Goal: Information Seeking & Learning: Understand process/instructions

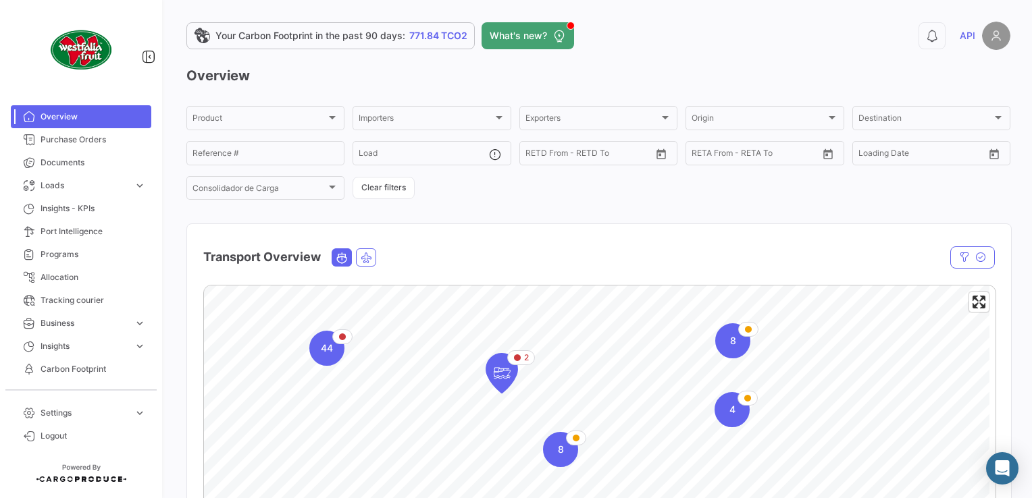
click at [637, 206] on div "Overview Product Product Importers Importers Exporters Exporters Origin Origin …" at bounding box center [598, 404] width 824 height 677
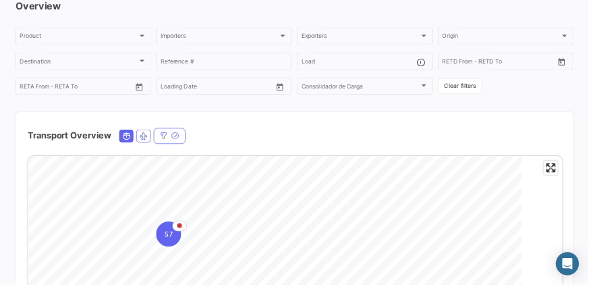
scroll to position [68, 0]
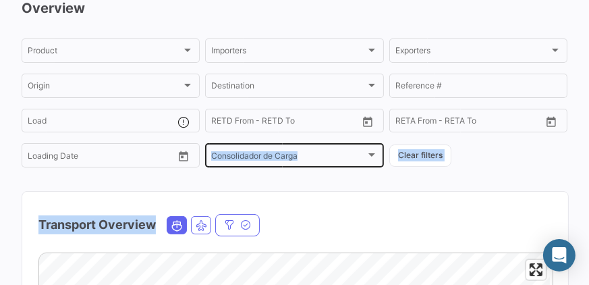
drag, startPoint x: 358, startPoint y: 235, endPoint x: 371, endPoint y: 160, distance: 75.9
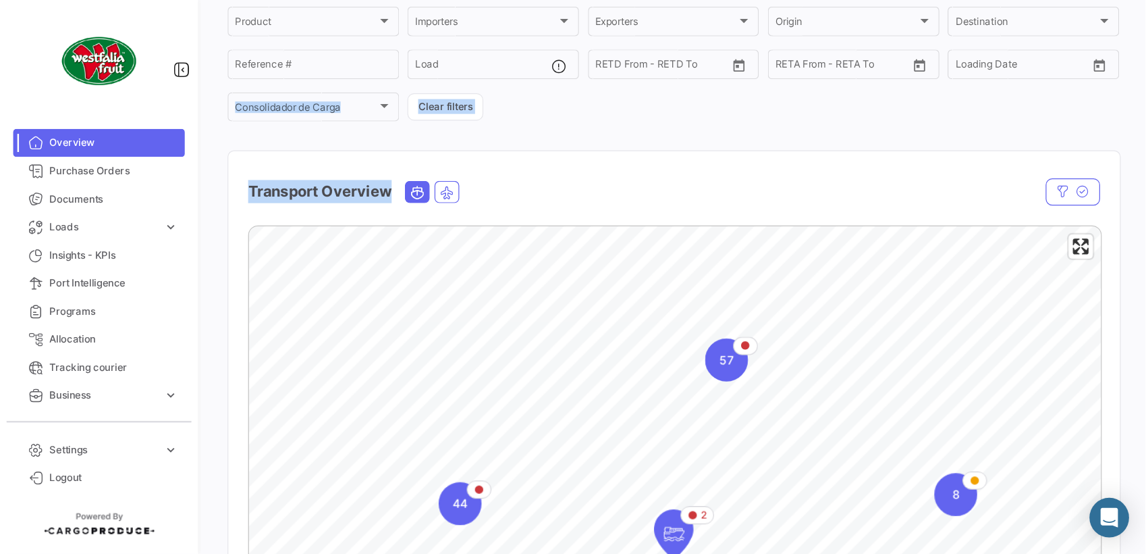
scroll to position [100, 0]
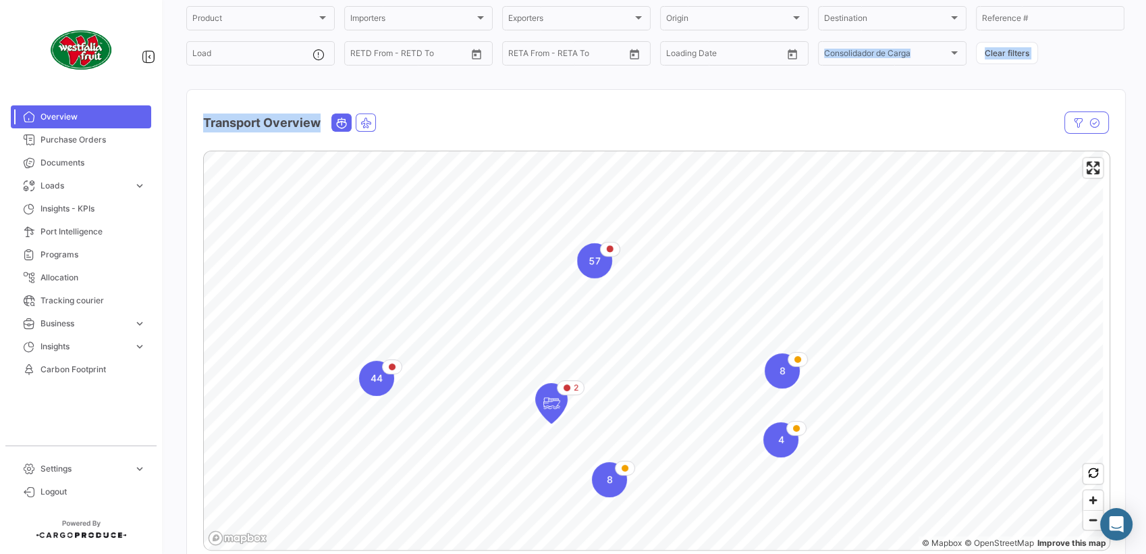
click at [680, 104] on div "Transport Overview" at bounding box center [656, 115] width 938 height 50
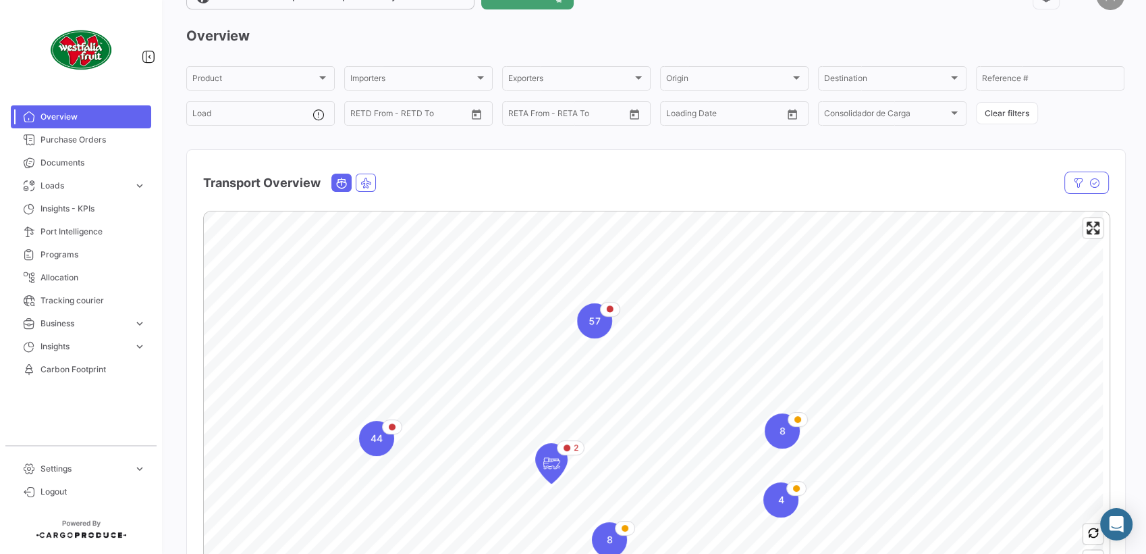
scroll to position [0, 0]
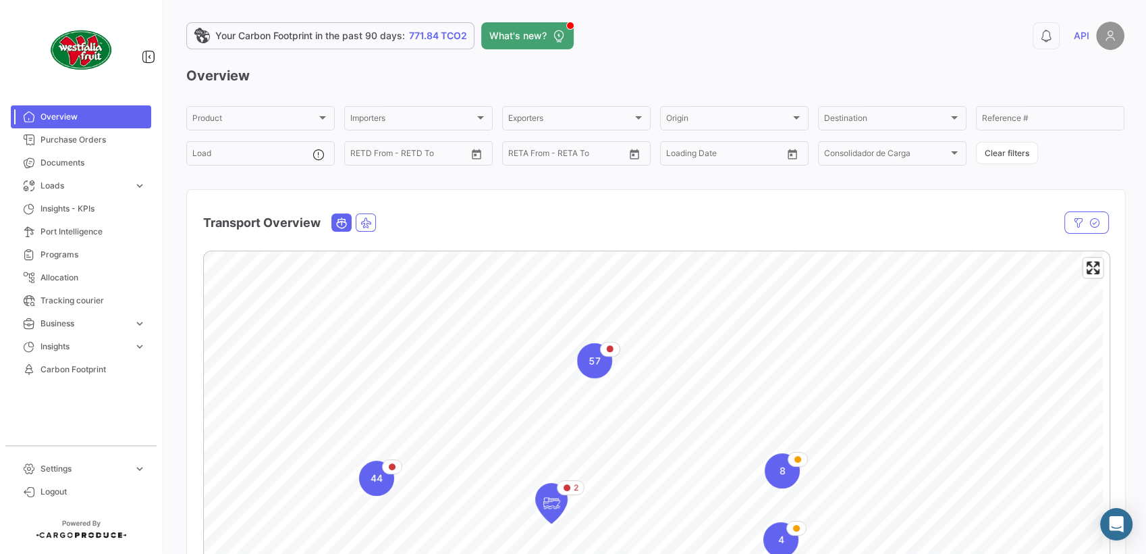
click at [1031, 30] on img at bounding box center [1110, 36] width 28 height 28
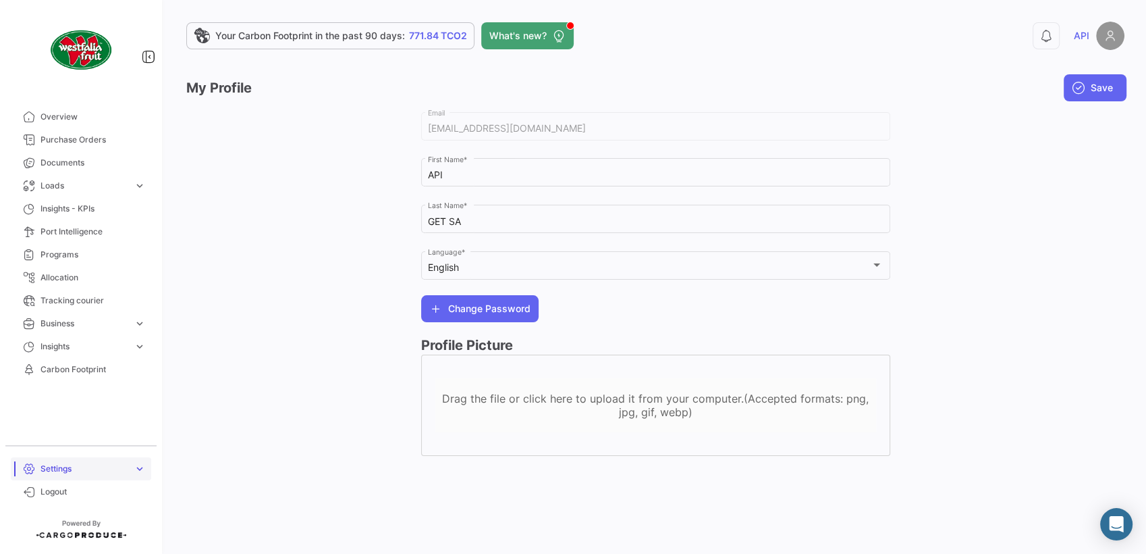
click at [50, 460] on link "Settings expand_more" at bounding box center [81, 468] width 140 height 23
click at [140, 419] on link "Doc. Requirements" at bounding box center [91, 417] width 122 height 20
click at [101, 417] on span "Doc. Requirements" at bounding box center [71, 417] width 73 height 12
click at [85, 123] on link "Overview" at bounding box center [81, 116] width 140 height 23
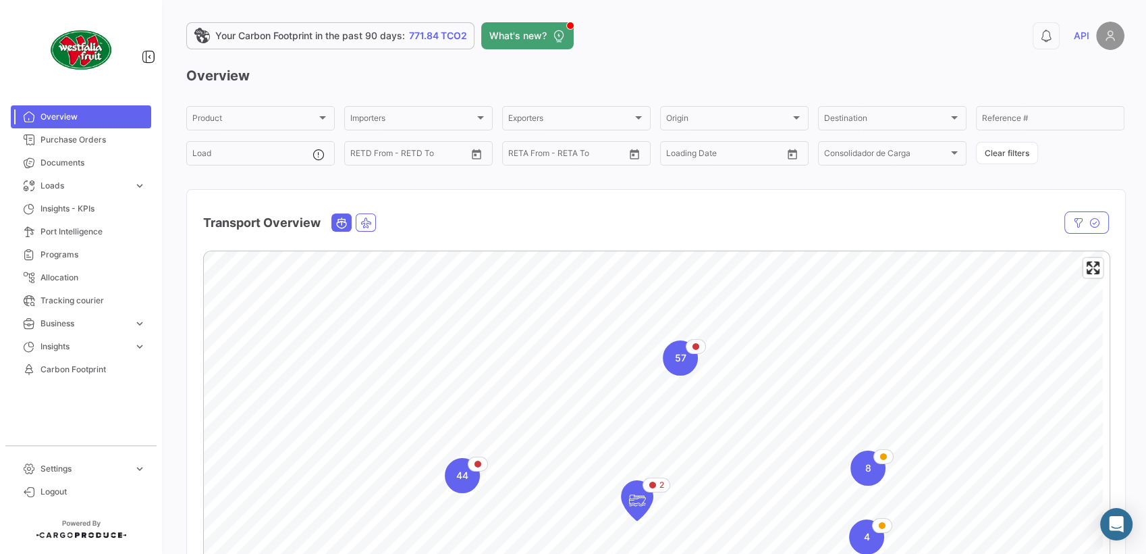
click at [1031, 38] on img at bounding box center [1110, 36] width 28 height 28
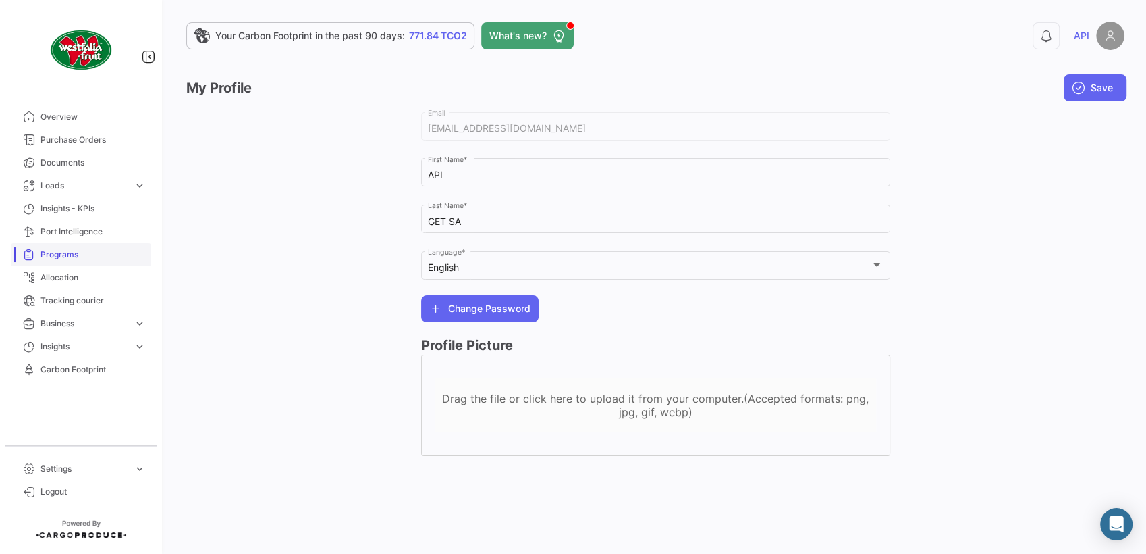
click at [76, 252] on span "Programs" at bounding box center [93, 254] width 105 height 12
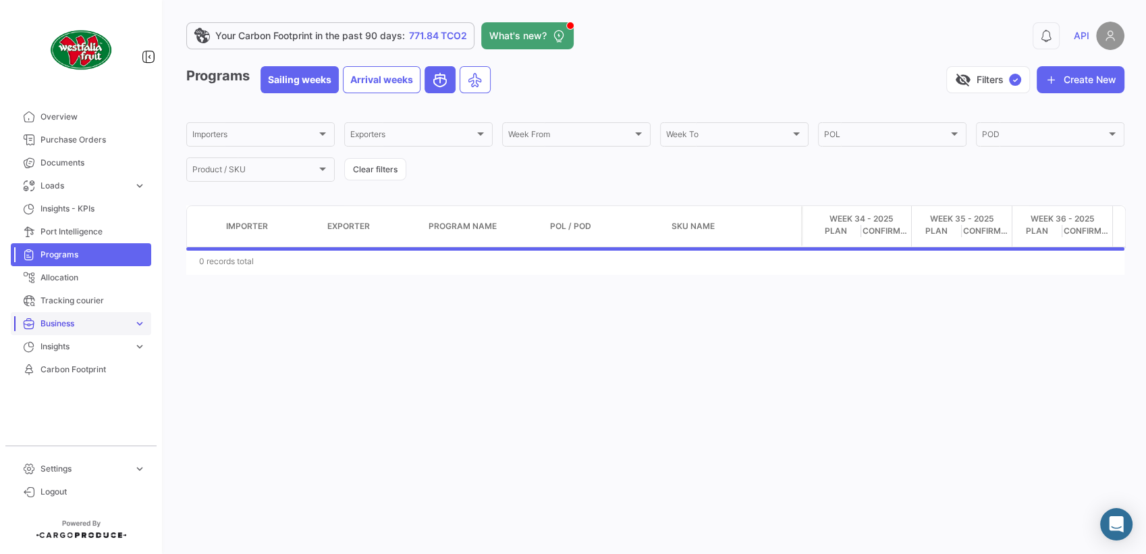
click at [89, 327] on span "Business" at bounding box center [85, 323] width 88 height 12
click at [82, 354] on link "Tags" at bounding box center [91, 352] width 122 height 20
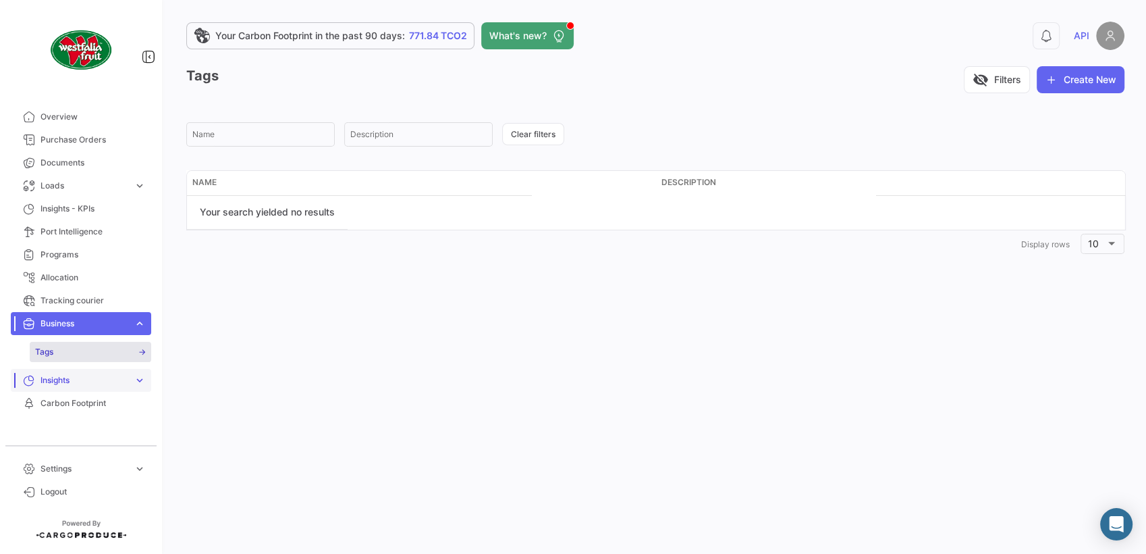
click at [76, 382] on span "Insights" at bounding box center [85, 380] width 88 height 12
click at [71, 188] on span "Loads" at bounding box center [85, 186] width 88 height 12
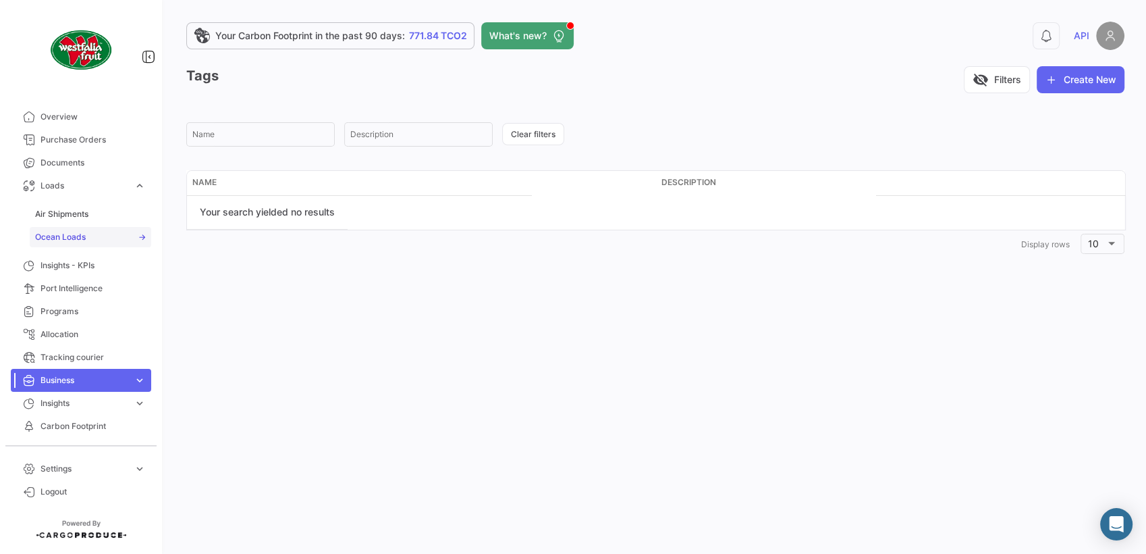
click at [73, 239] on span "Ocean Loads" at bounding box center [60, 237] width 51 height 12
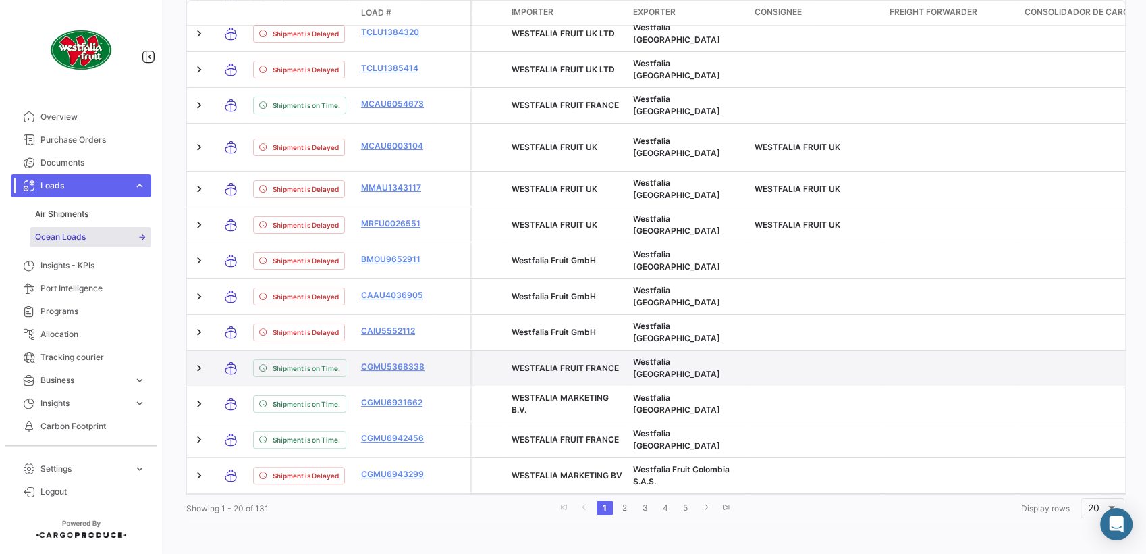
scroll to position [687, 0]
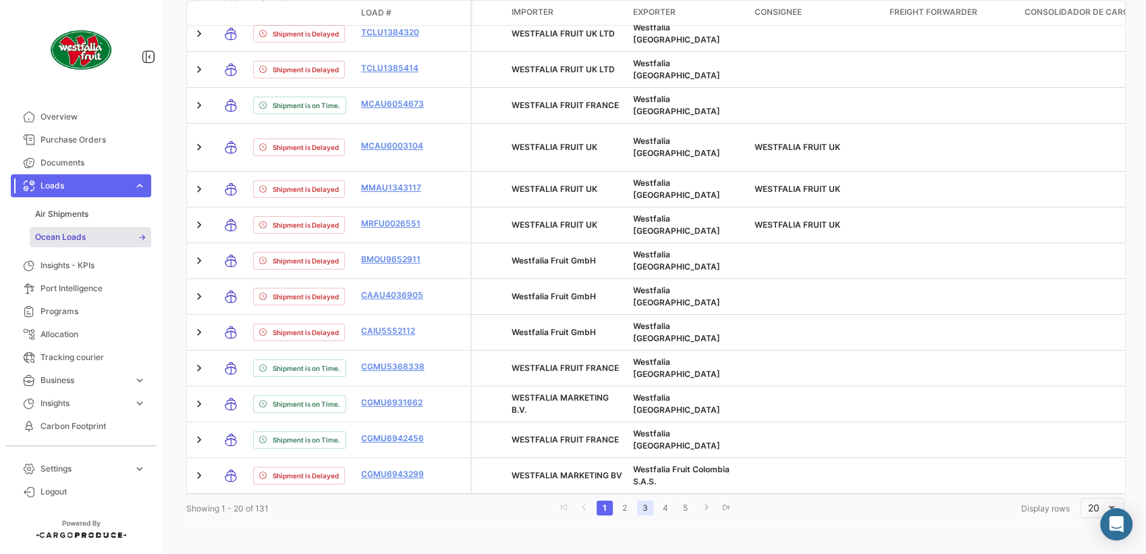
click at [637, 498] on link "3" at bounding box center [645, 507] width 16 height 15
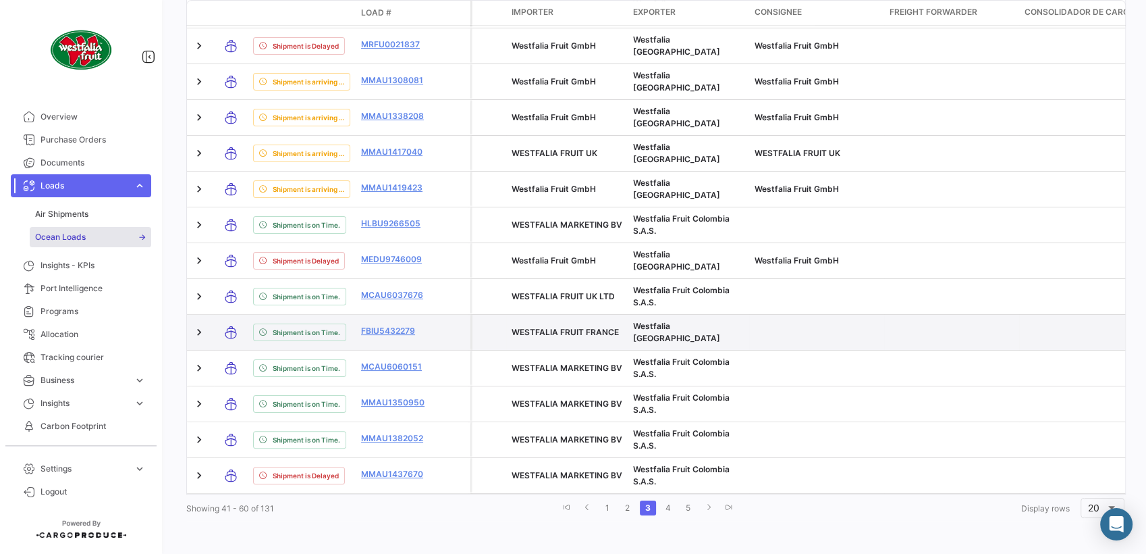
scroll to position [670, 0]
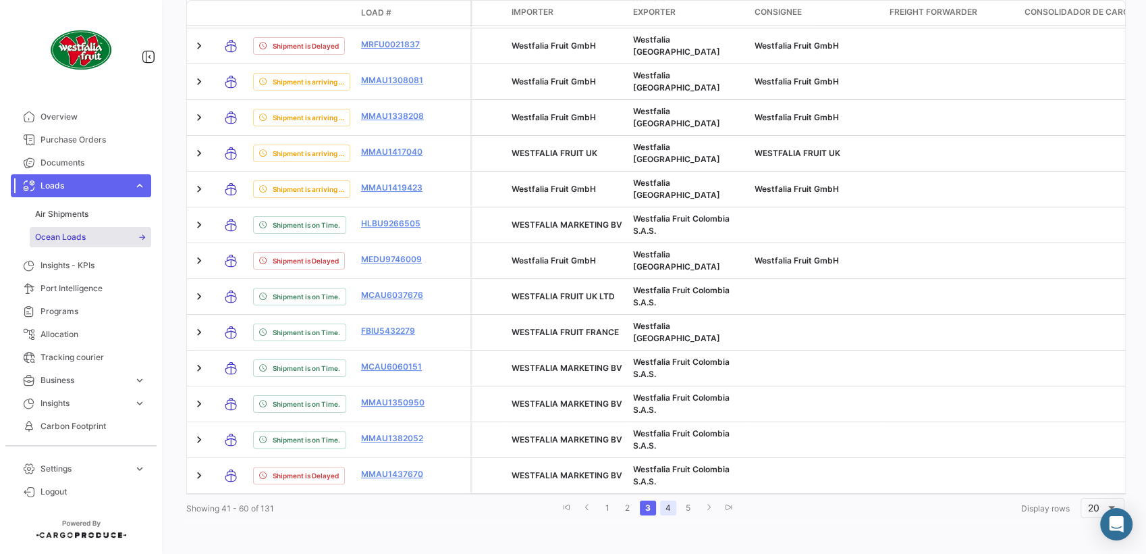
click at [666, 498] on link "4" at bounding box center [668, 507] width 16 height 15
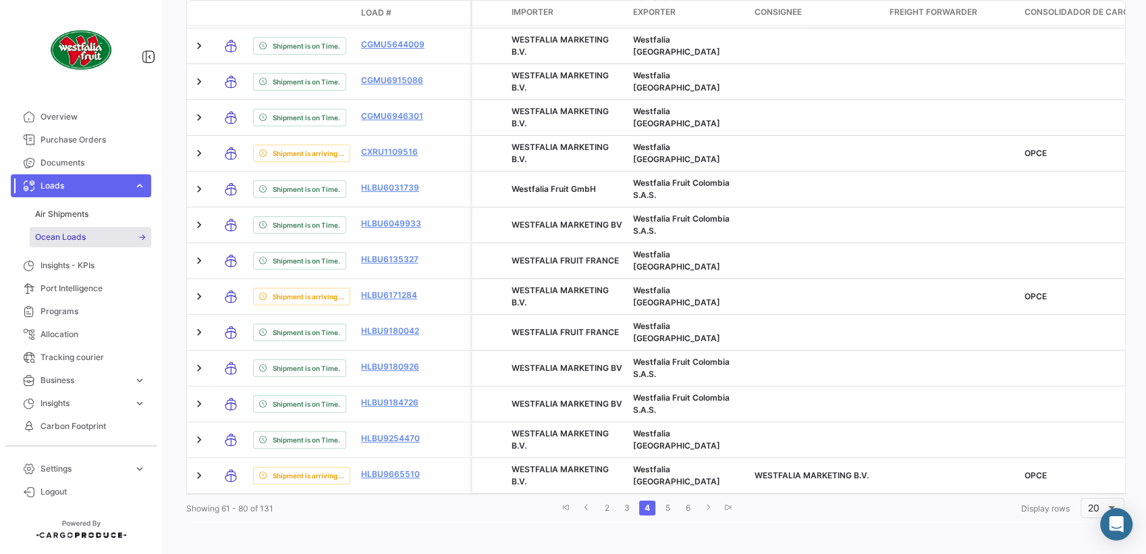
scroll to position [664, 0]
click at [704, 498] on icon "go to next page" at bounding box center [708, 507] width 8 height 8
click at [703, 498] on link "go to next page" at bounding box center [711, 507] width 16 height 15
click at [705, 498] on link "go to next page" at bounding box center [713, 507] width 16 height 15
click at [704, 498] on link "go to next page" at bounding box center [712, 507] width 16 height 15
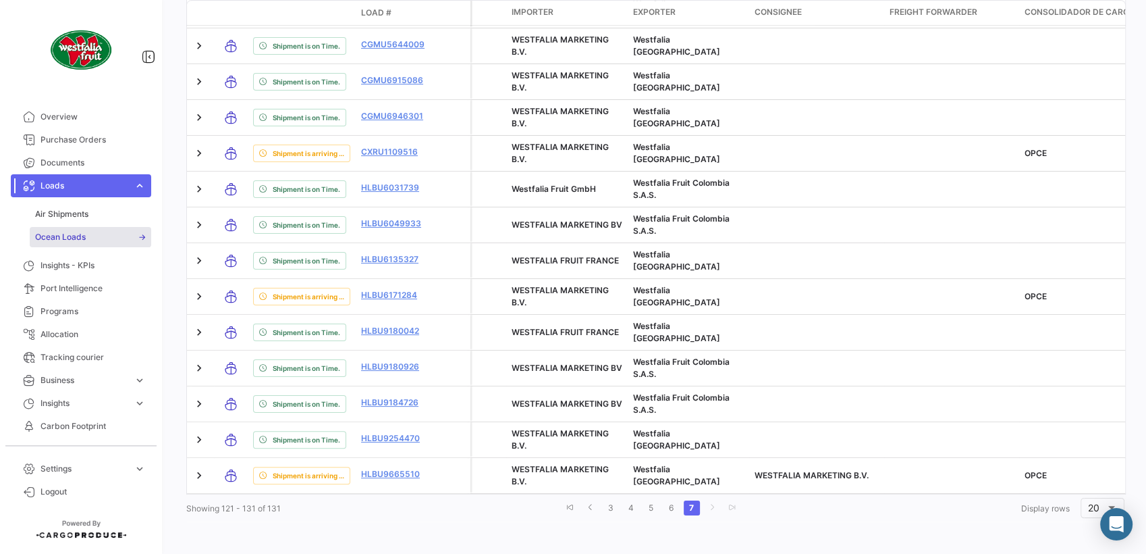
click at [704, 498] on link "go to next page" at bounding box center [712, 507] width 16 height 15
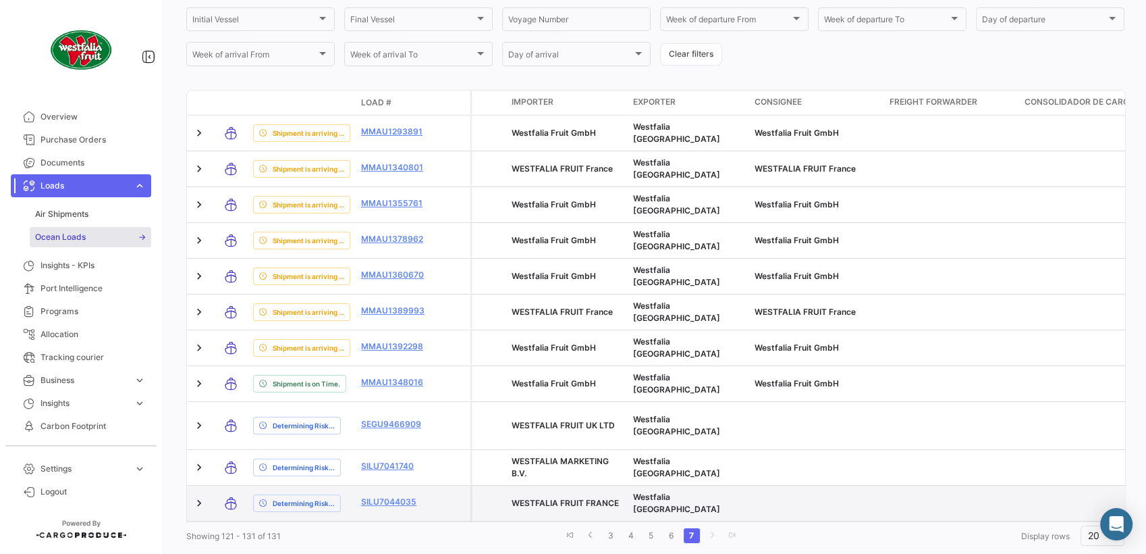
scroll to position [354, 0]
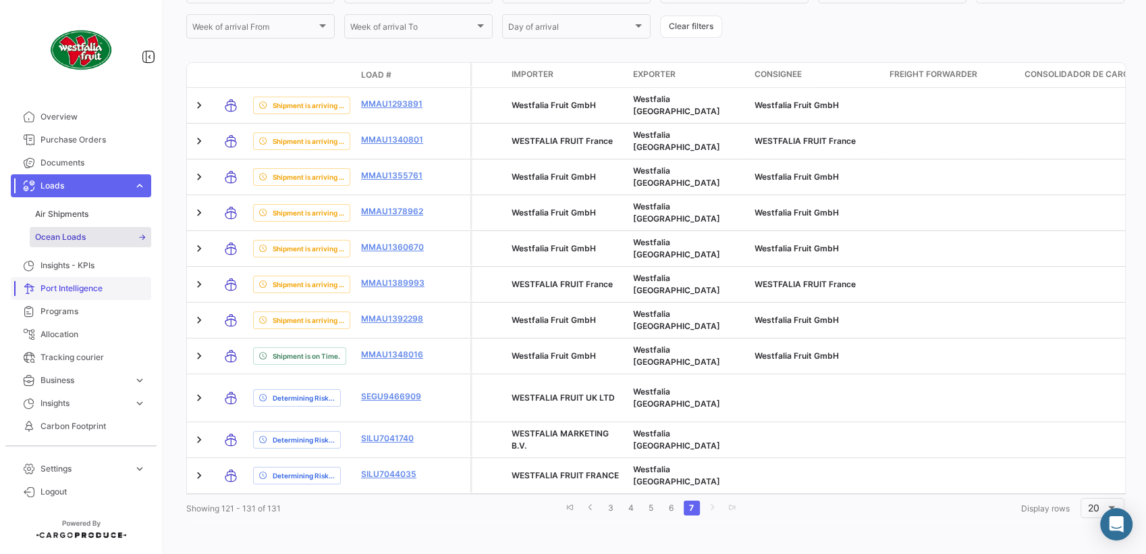
click at [97, 294] on link "Port Intelligence" at bounding box center [81, 288] width 140 height 23
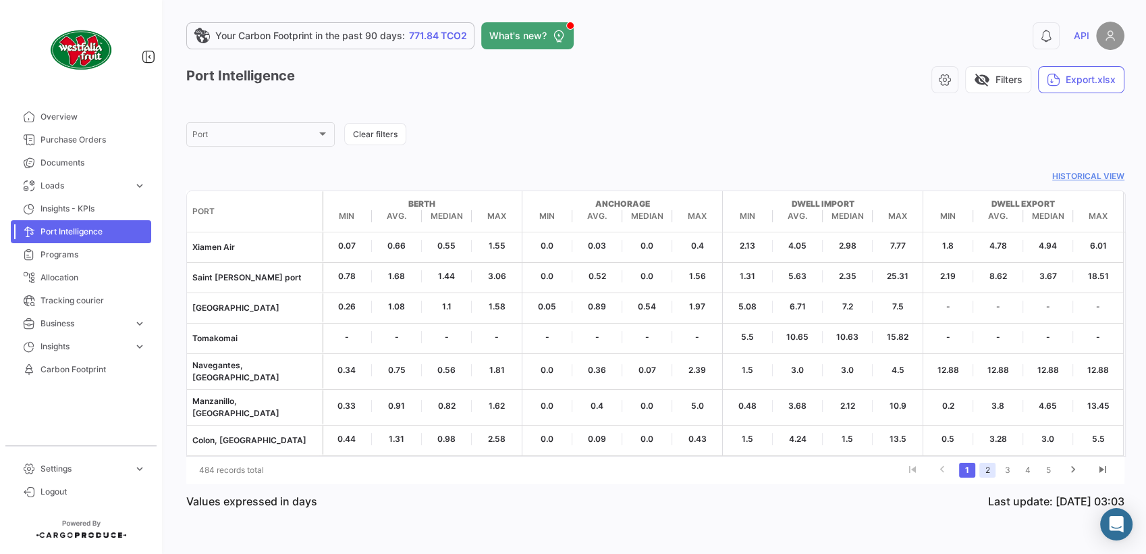
click at [986, 462] on link "2" at bounding box center [988, 469] width 16 height 15
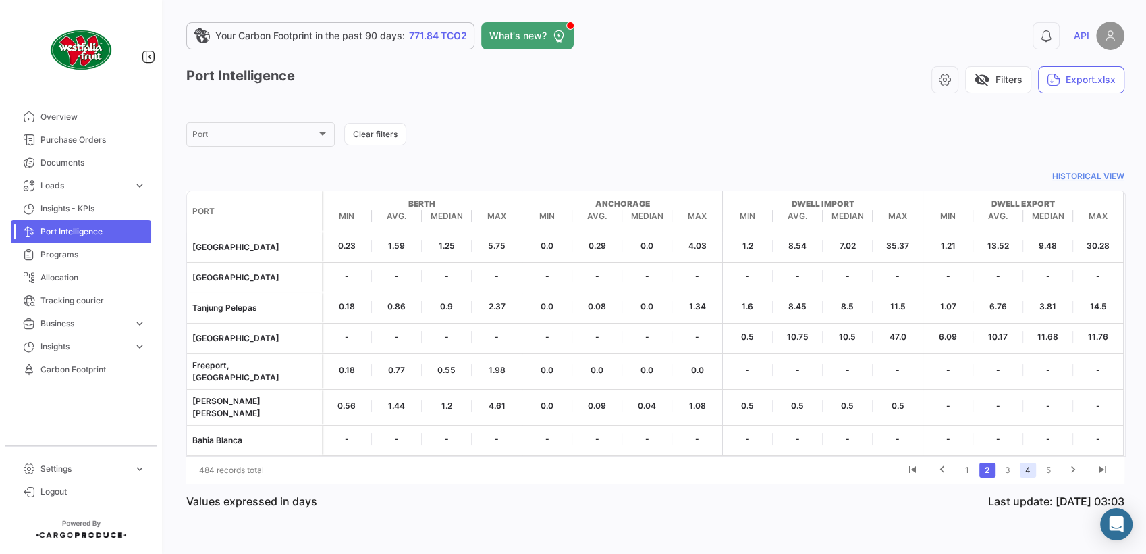
click at [1030, 462] on link "4" at bounding box center [1028, 469] width 16 height 15
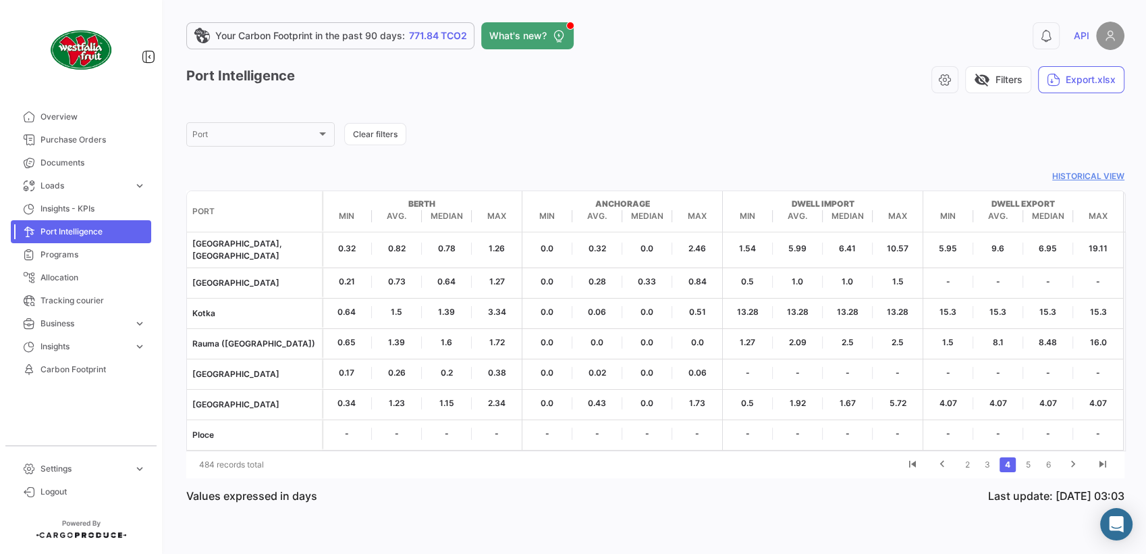
click at [1031, 456] on li "6" at bounding box center [1048, 464] width 20 height 23
click at [1031, 459] on link "6" at bounding box center [1048, 464] width 16 height 15
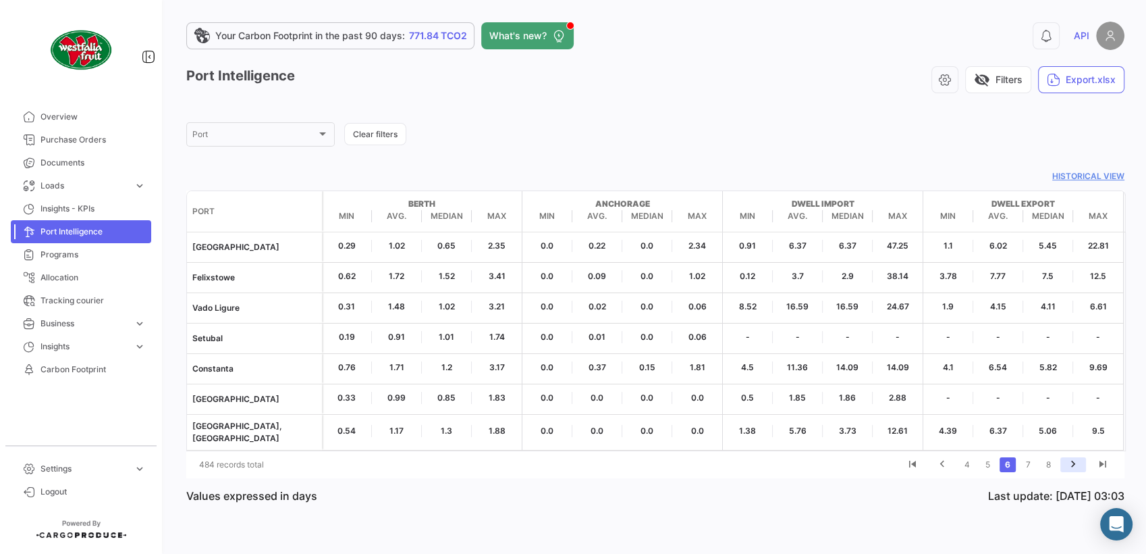
click at [1031, 458] on icon "go to next page" at bounding box center [1074, 466] width 18 height 16
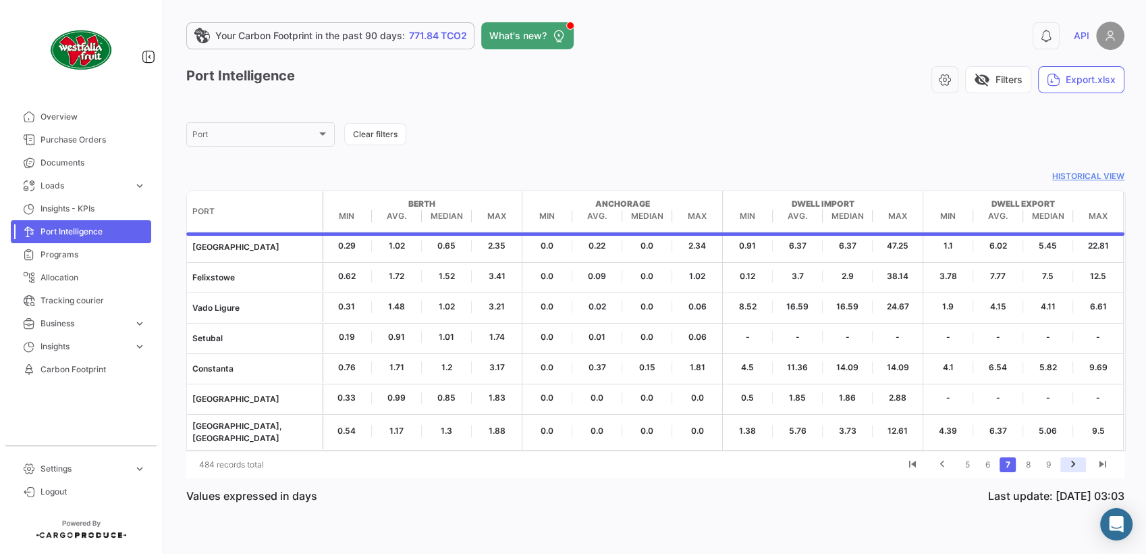
click at [1031, 458] on icon "go to next page" at bounding box center [1074, 466] width 18 height 16
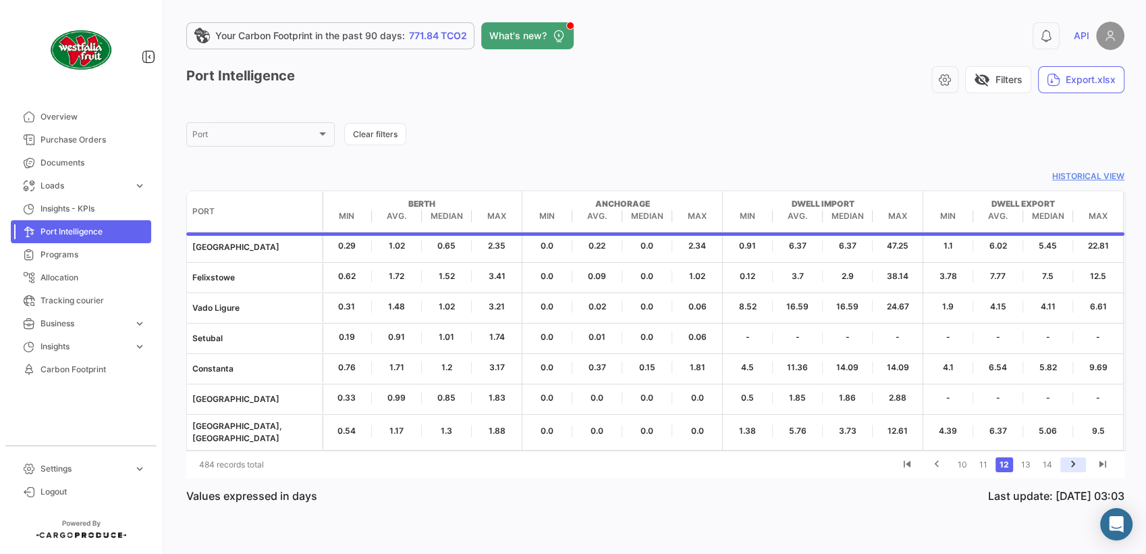
click at [1031, 458] on icon "go to next page" at bounding box center [1074, 466] width 18 height 16
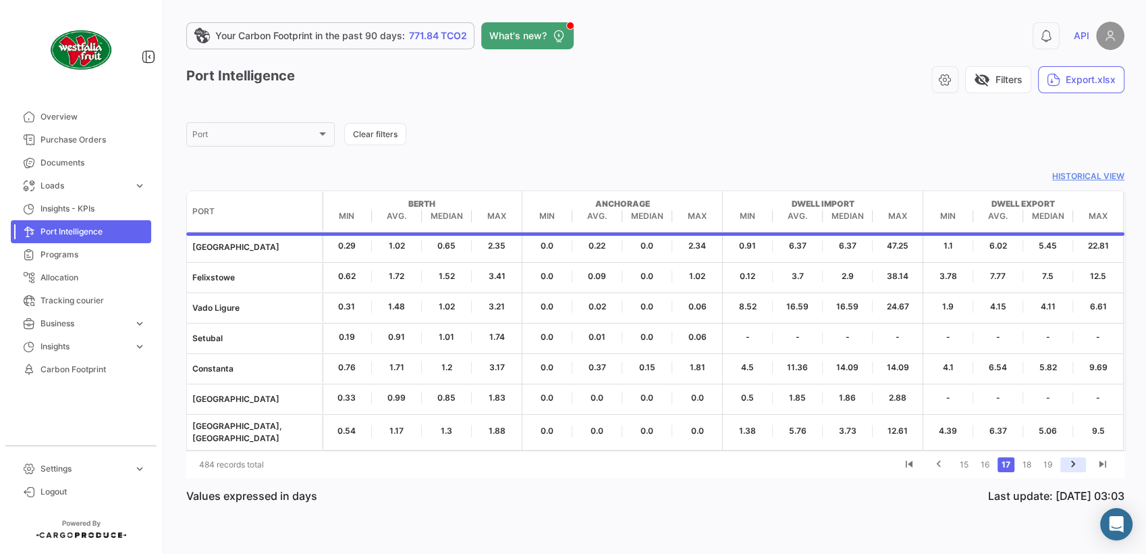
click at [1031, 458] on icon "go to next page" at bounding box center [1074, 466] width 18 height 16
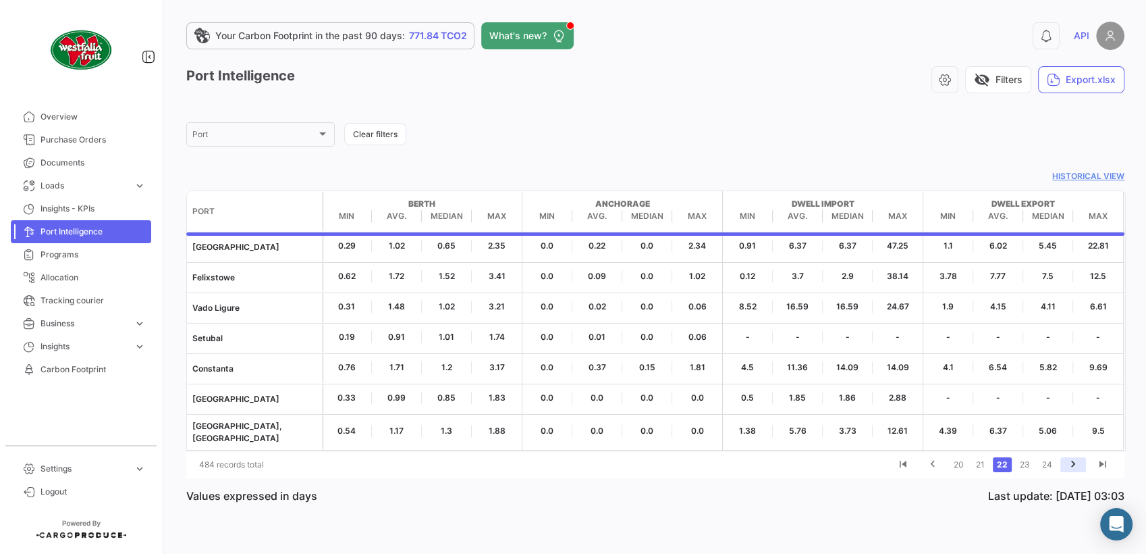
click at [1031, 458] on icon "go to next page" at bounding box center [1074, 466] width 18 height 16
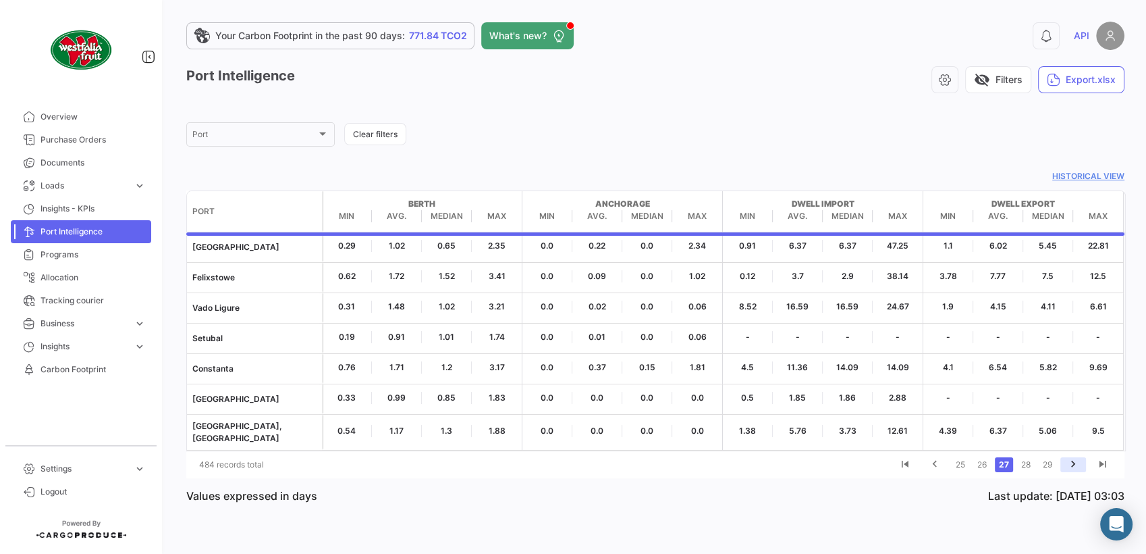
click at [1031, 458] on icon "go to next page" at bounding box center [1074, 466] width 18 height 16
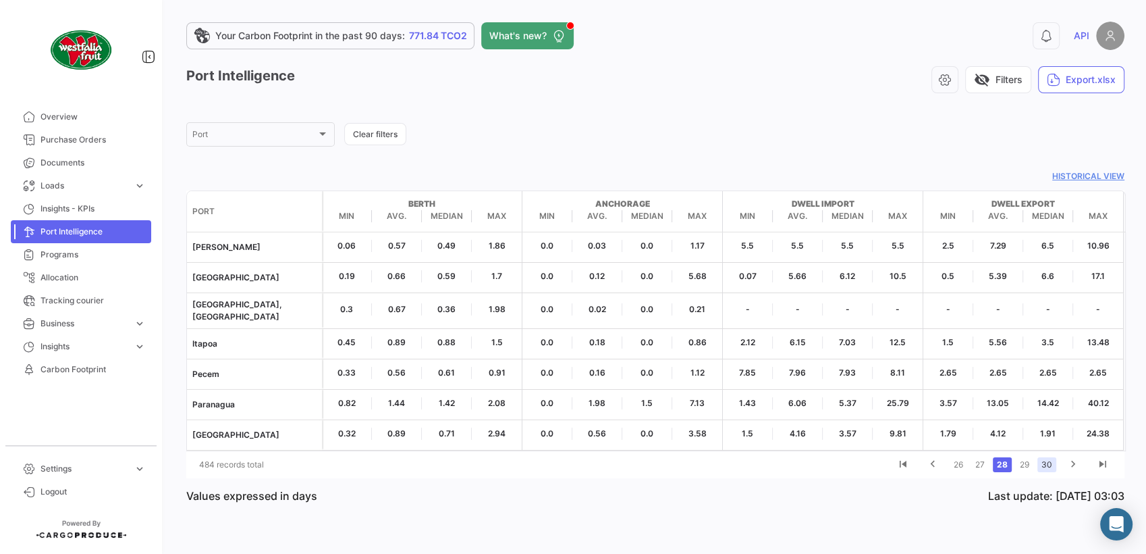
click at [1031, 457] on link "30" at bounding box center [1047, 464] width 19 height 15
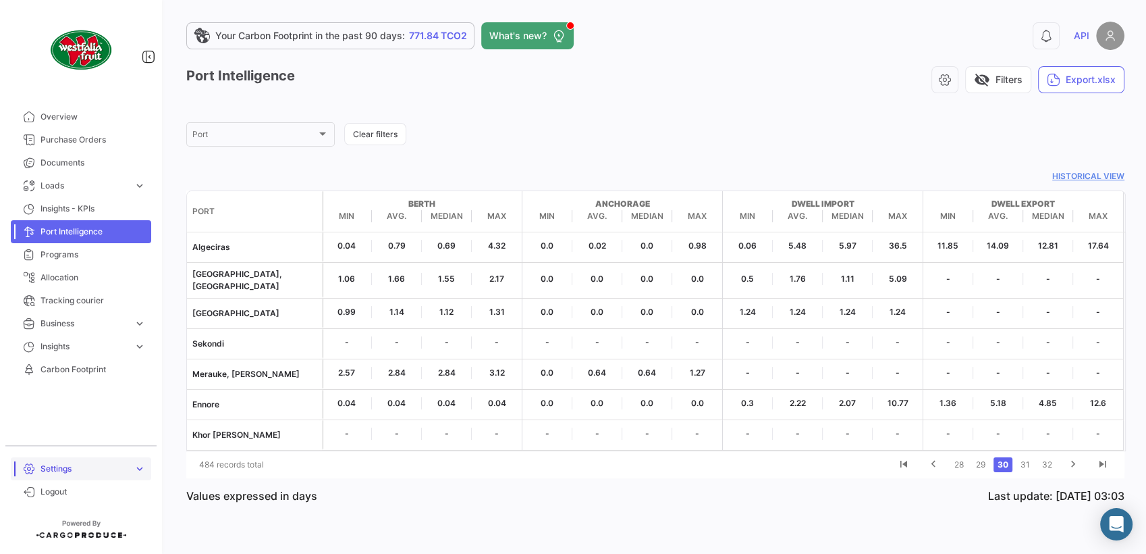
click at [134, 469] on span "expand_more" at bounding box center [140, 468] width 12 height 12
click at [103, 421] on span "Doc. Requirements" at bounding box center [71, 417] width 73 height 12
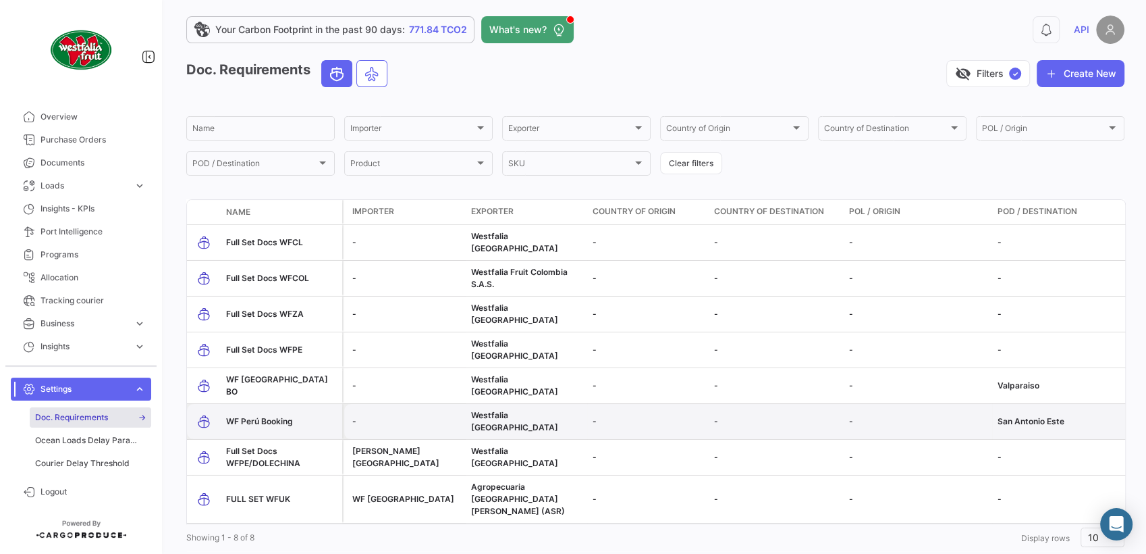
scroll to position [7, 0]
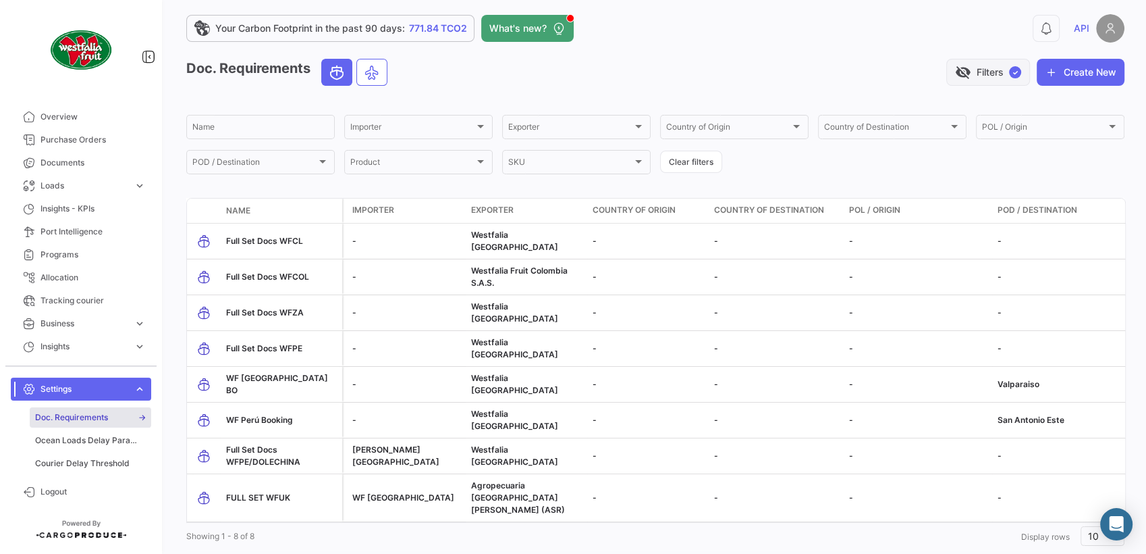
click at [978, 66] on button "visibility_off Filters ✓" at bounding box center [988, 72] width 84 height 27
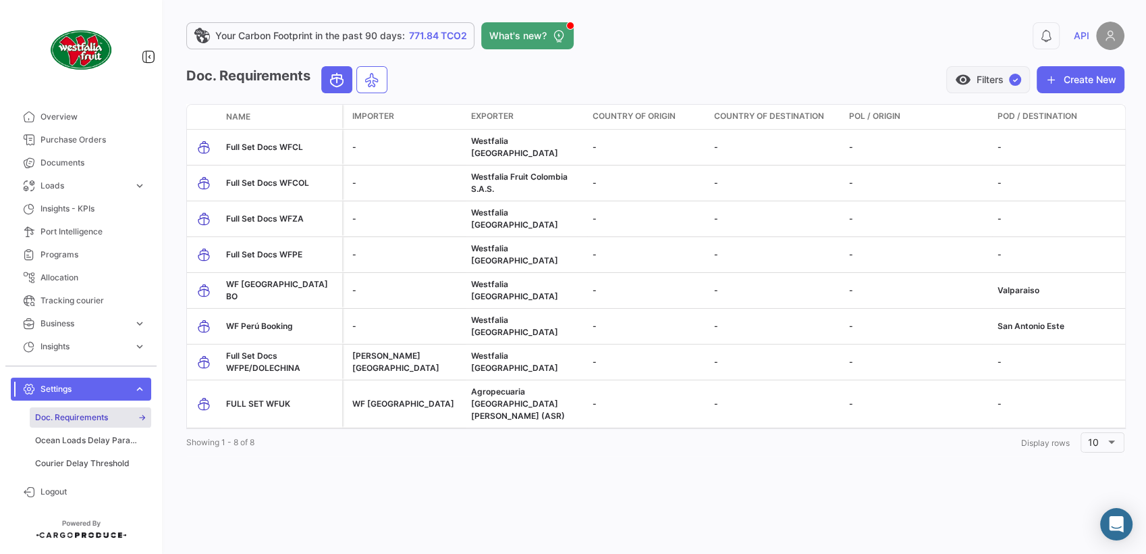
click at [978, 78] on button "visibility Filters ✓" at bounding box center [988, 79] width 84 height 27
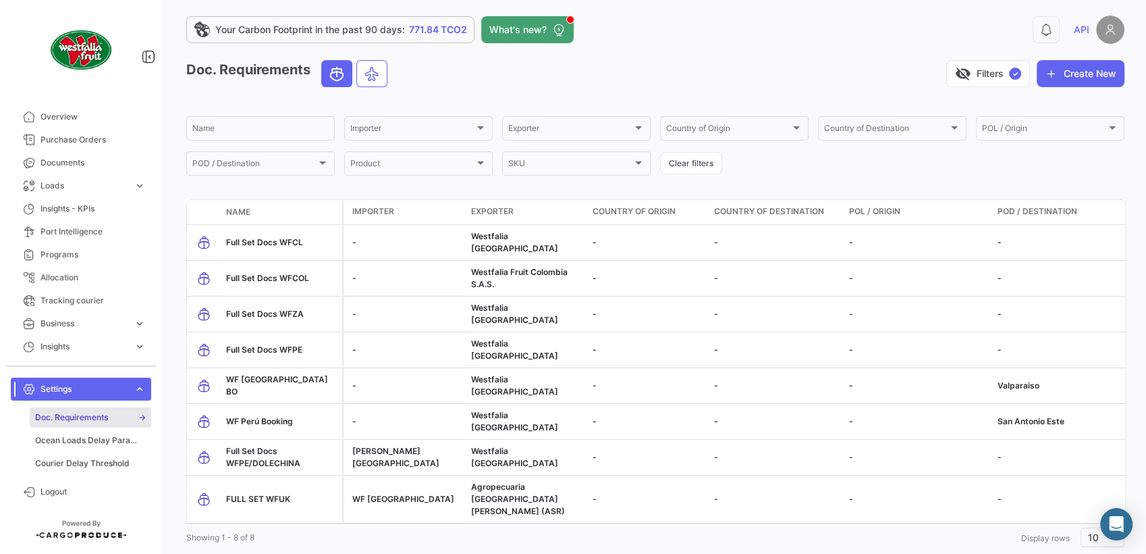
scroll to position [7, 0]
click at [697, 164] on button "Clear filters" at bounding box center [691, 162] width 62 height 22
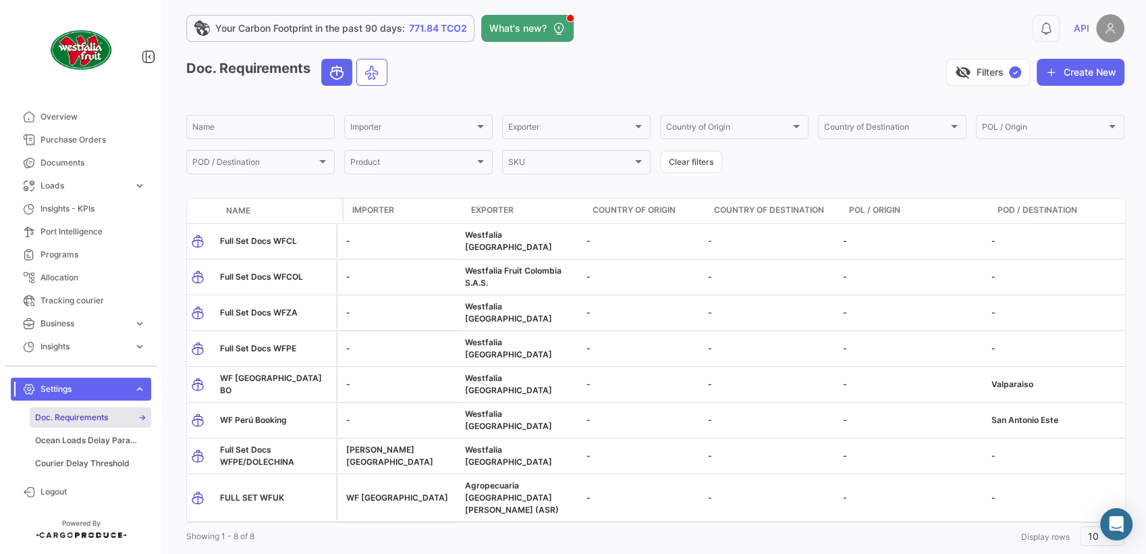
scroll to position [0, 0]
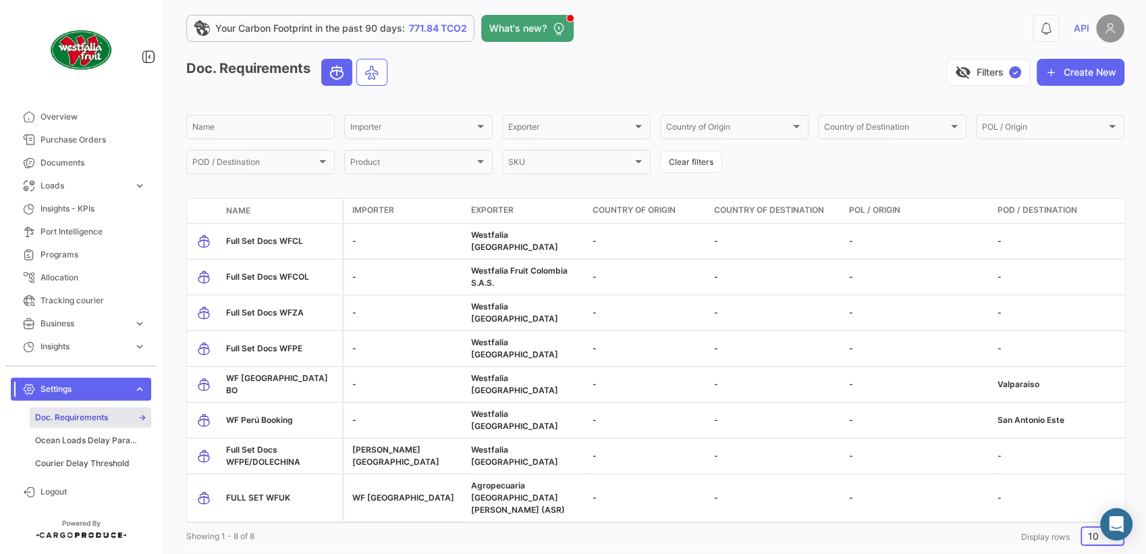
click at [1031, 498] on span "10" at bounding box center [1093, 535] width 11 height 11
click at [1031, 496] on span "100" at bounding box center [1099, 499] width 38 height 28
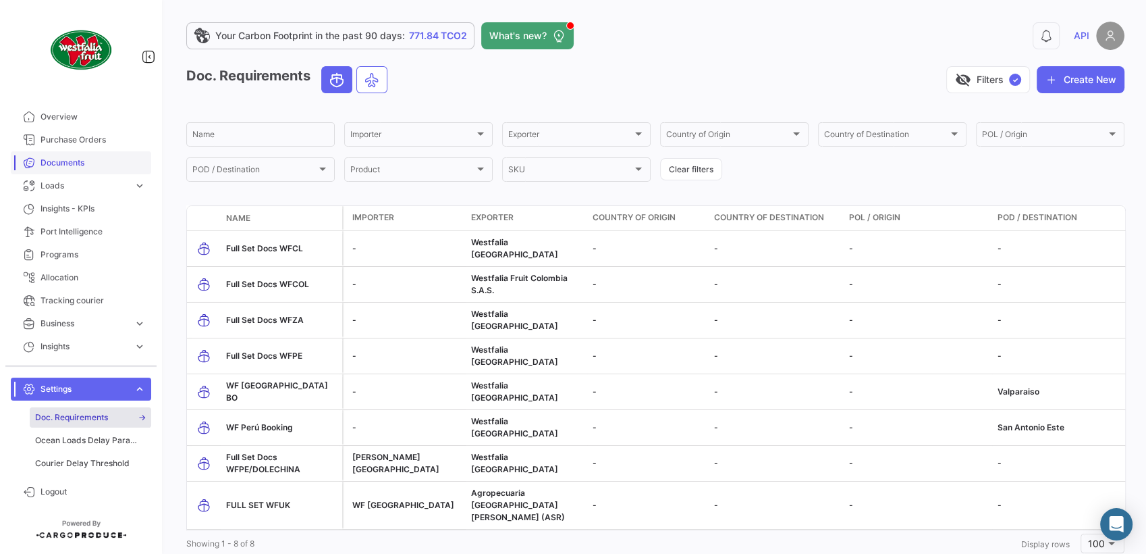
click at [97, 162] on span "Documents" at bounding box center [93, 163] width 105 height 12
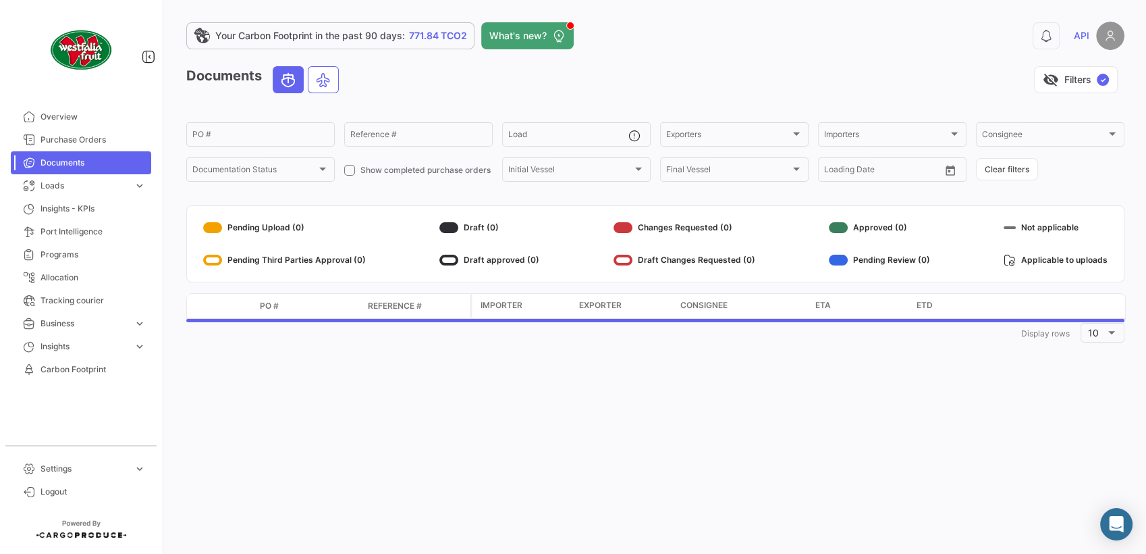
click at [86, 160] on span "Documents" at bounding box center [93, 163] width 105 height 12
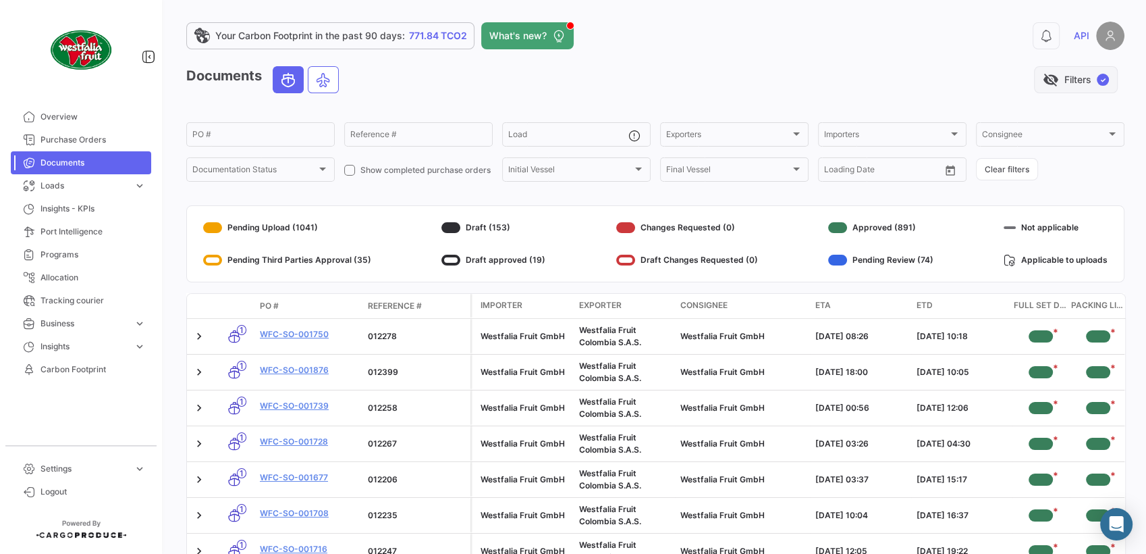
click at [1031, 85] on button "visibility_off Filters ✓" at bounding box center [1076, 79] width 84 height 27
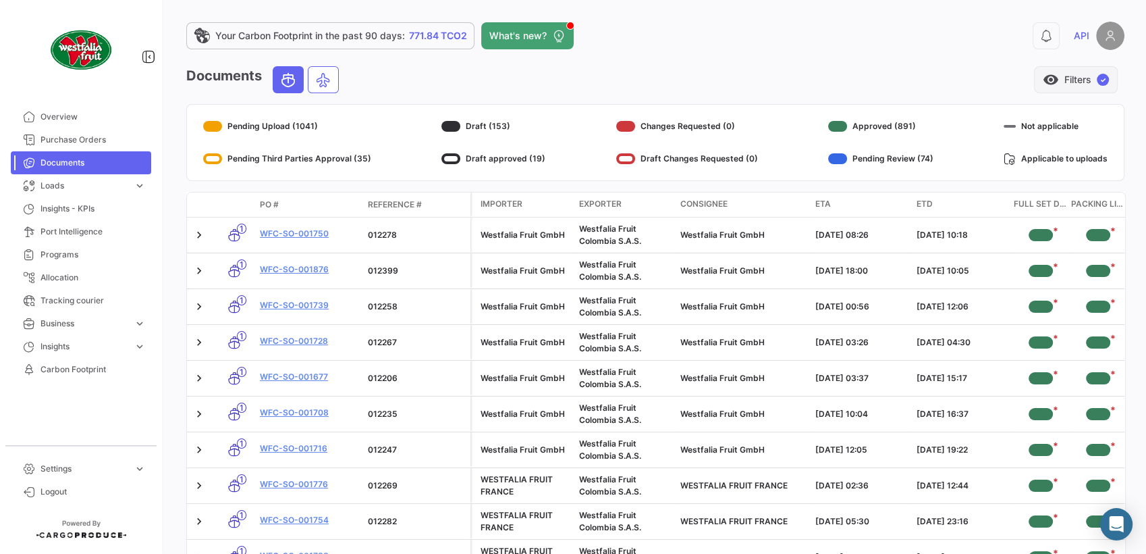
click at [1031, 85] on button "visibility Filters ✓" at bounding box center [1076, 79] width 84 height 27
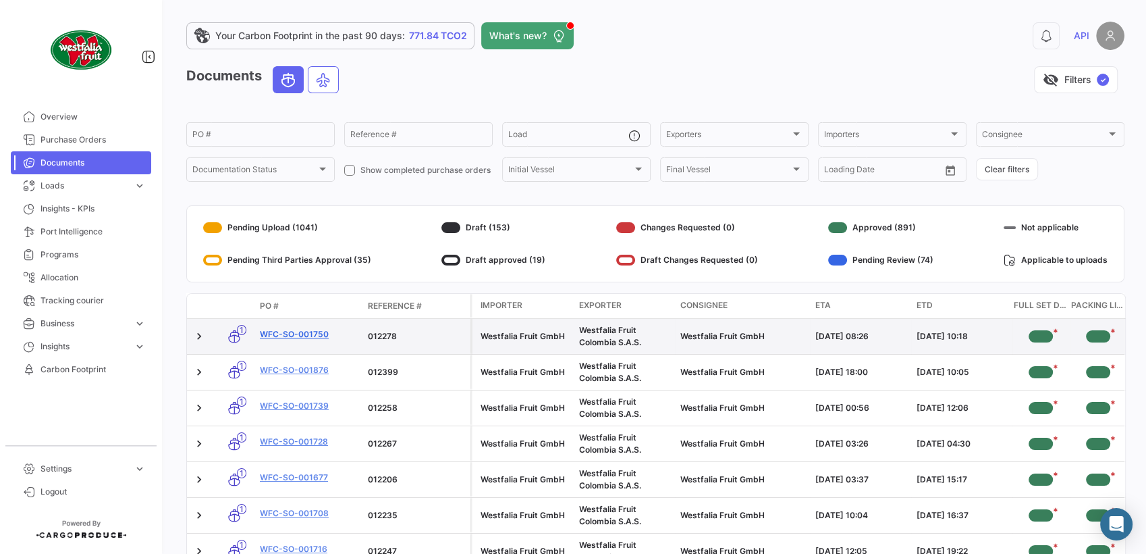
click at [288, 331] on link "WFC-SO-001750" at bounding box center [308, 334] width 97 height 12
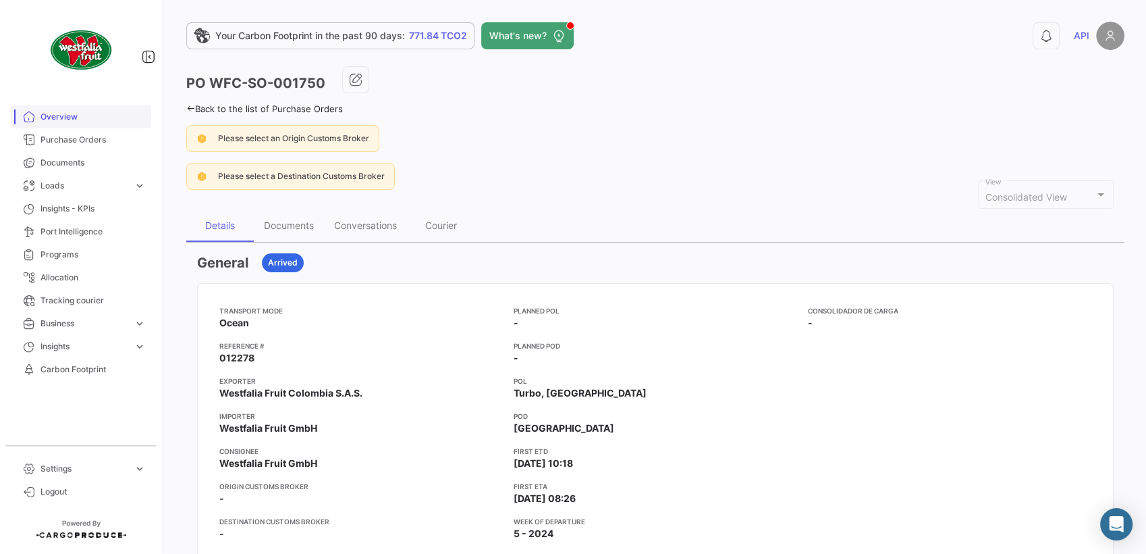
click at [77, 118] on span "Overview" at bounding box center [93, 117] width 105 height 12
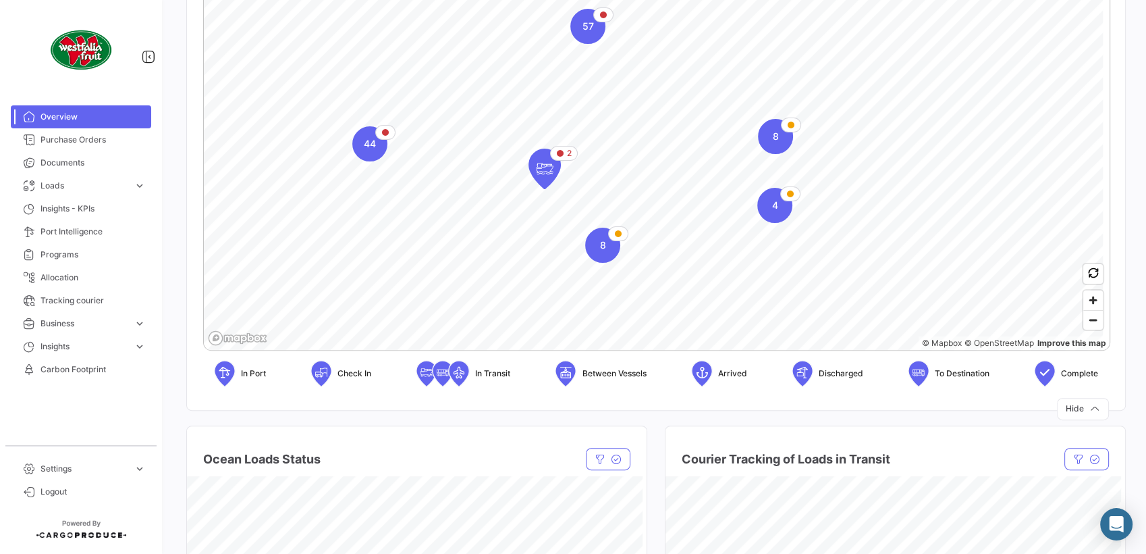
scroll to position [150, 0]
